Goal: Find specific page/section: Find specific page/section

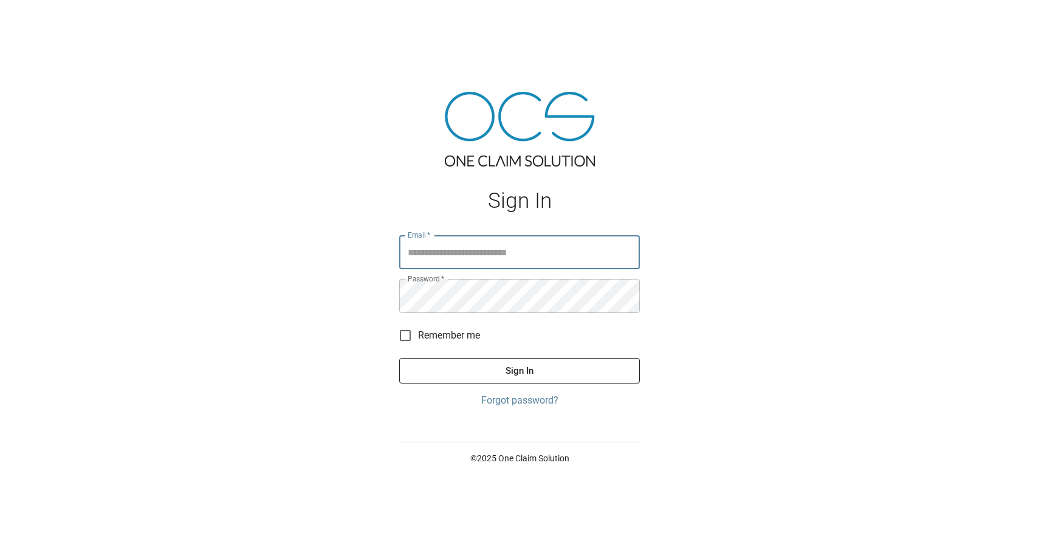
type input "**********"
click at [505, 380] on button "Sign In" at bounding box center [519, 371] width 241 height 26
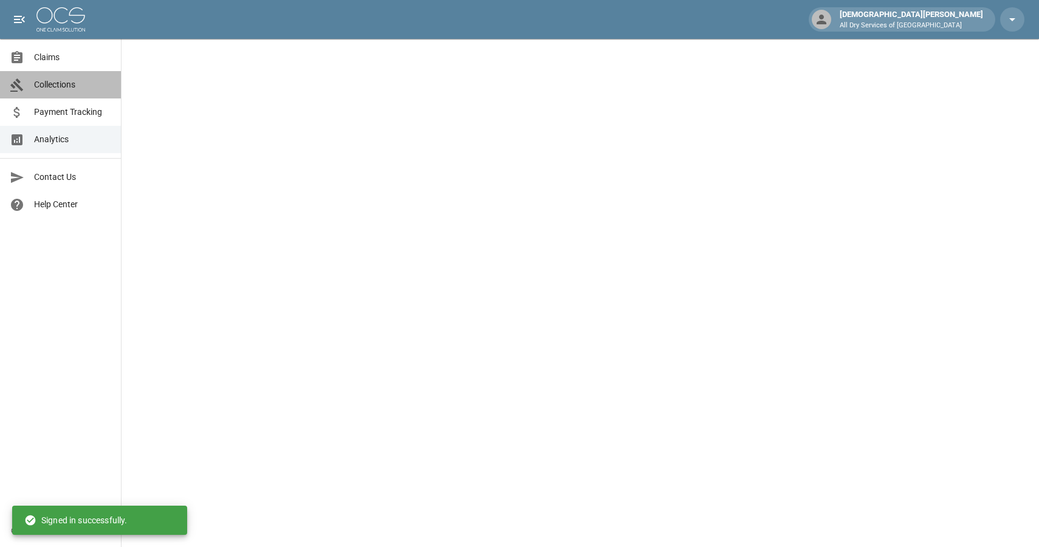
click at [77, 81] on span "Collections" at bounding box center [72, 84] width 77 height 13
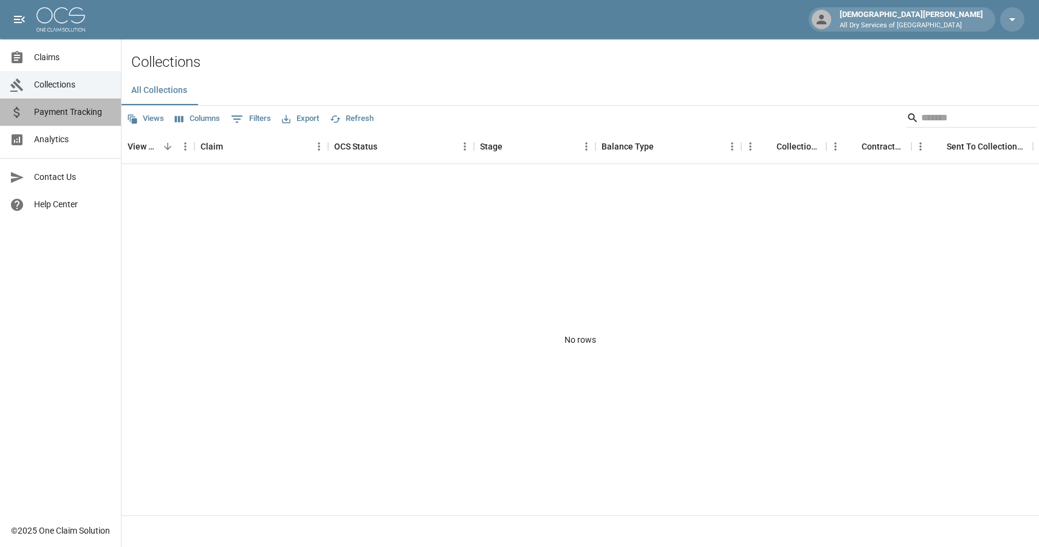
click at [83, 114] on span "Payment Tracking" at bounding box center [72, 112] width 77 height 13
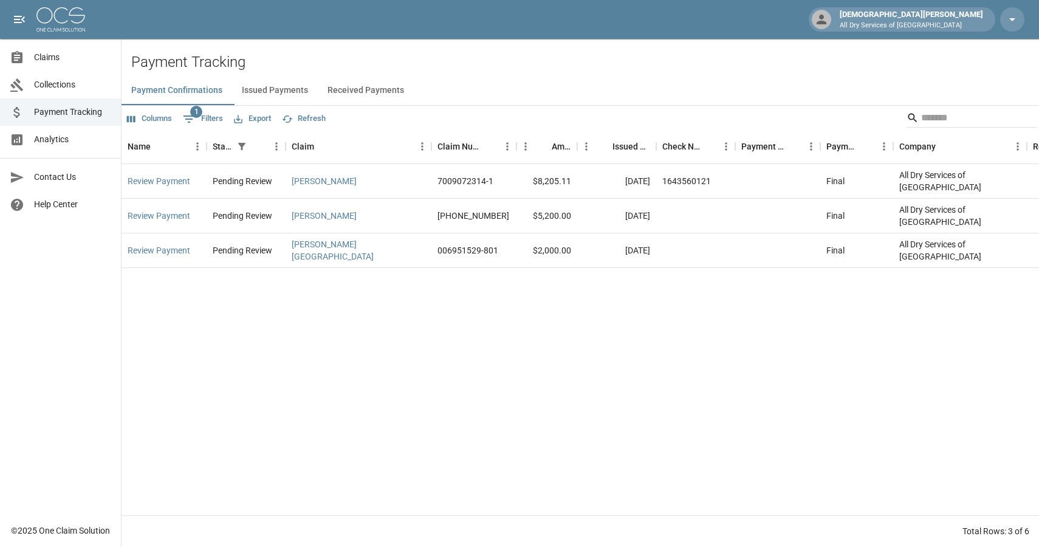
click at [72, 75] on link "Collections" at bounding box center [60, 84] width 121 height 27
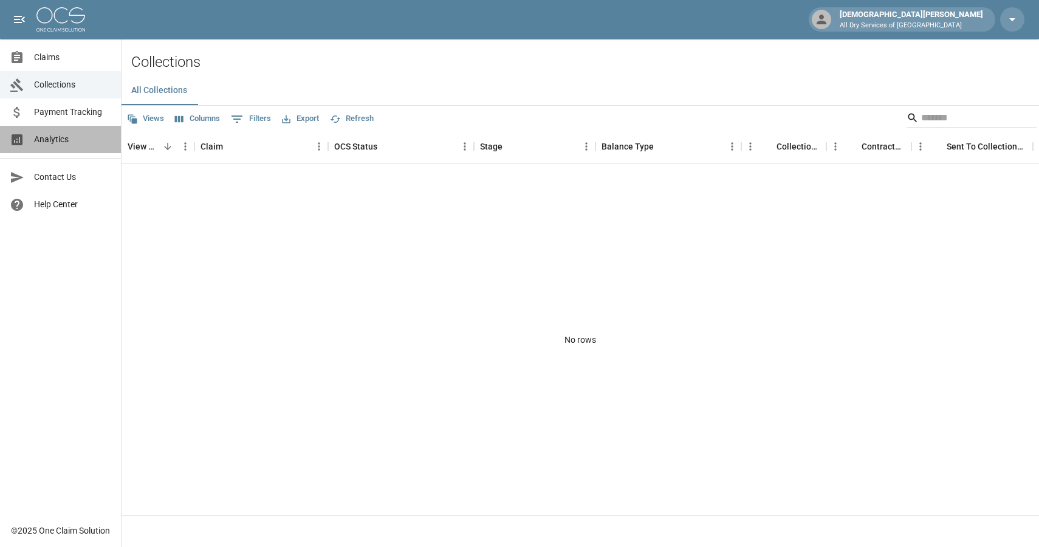
click at [74, 134] on span "Analytics" at bounding box center [72, 139] width 77 height 13
